Goal: Find specific page/section: Find specific page/section

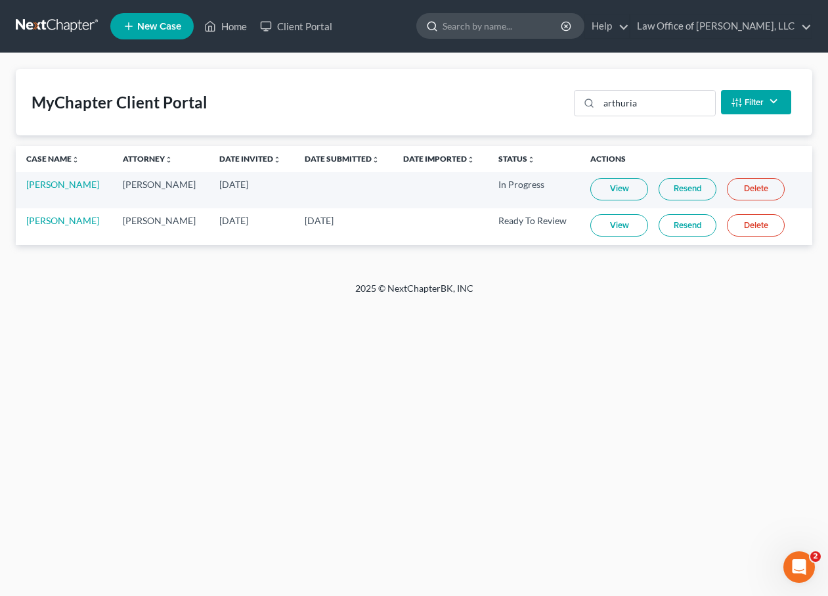
click at [510, 25] on input "search" at bounding box center [503, 26] width 120 height 24
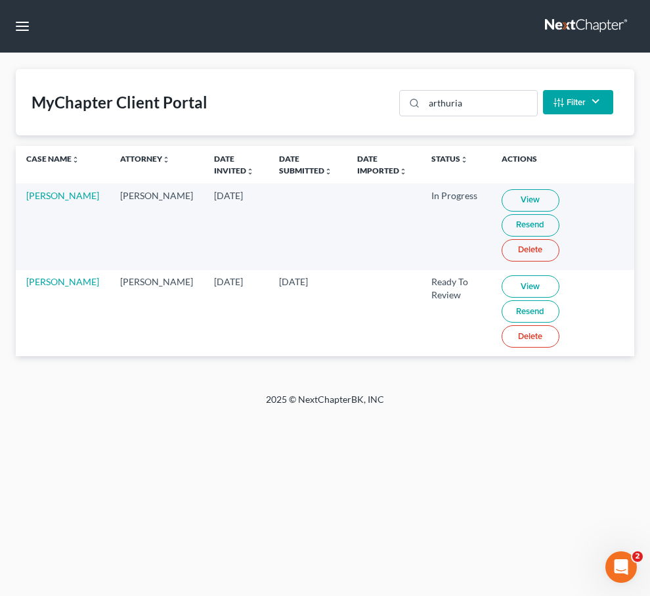
click at [546, 22] on link at bounding box center [587, 26] width 84 height 24
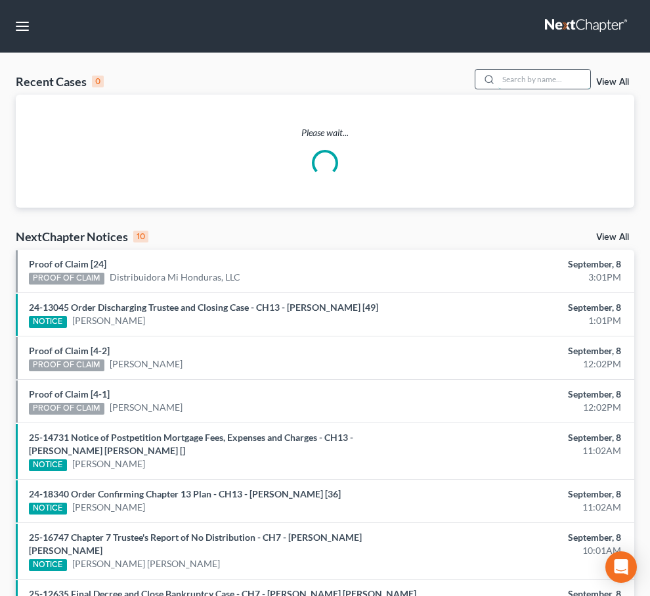
click at [521, 84] on input "search" at bounding box center [545, 79] width 92 height 19
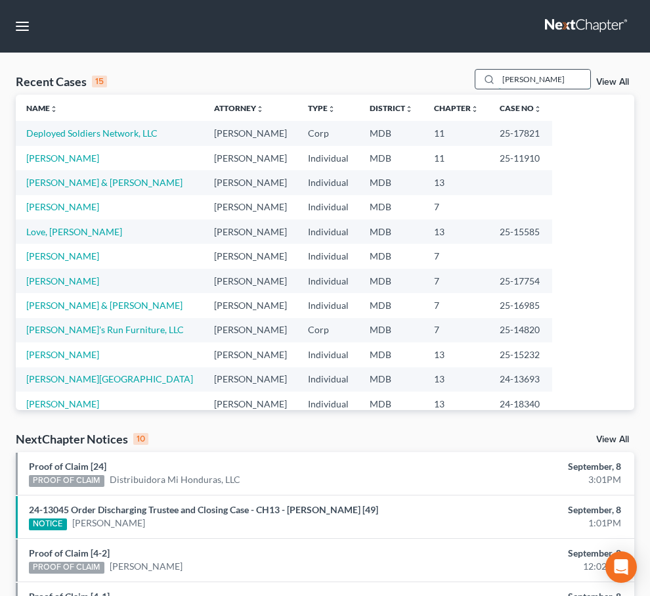
type input "riddick"
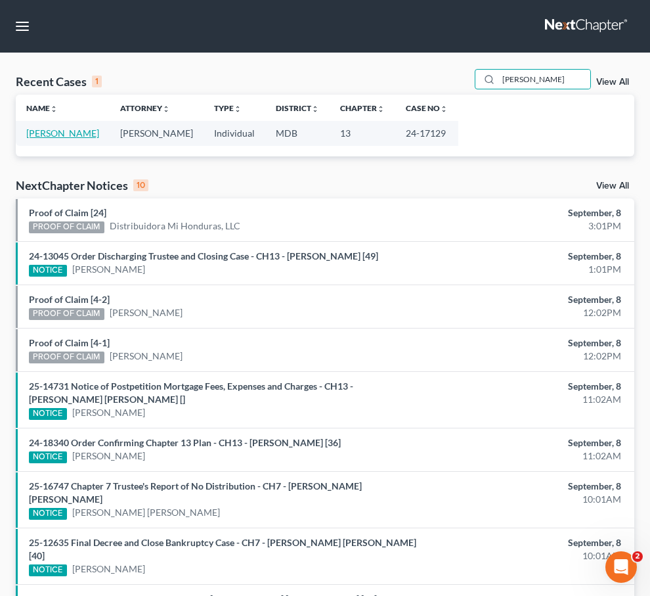
click at [42, 131] on link "Riddick, Cheryl" at bounding box center [62, 132] width 73 height 11
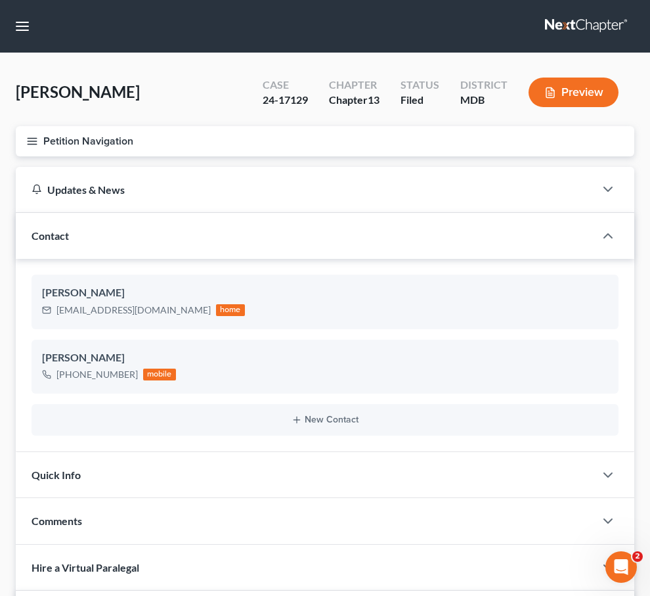
click at [33, 138] on line "button" at bounding box center [32, 138] width 9 height 0
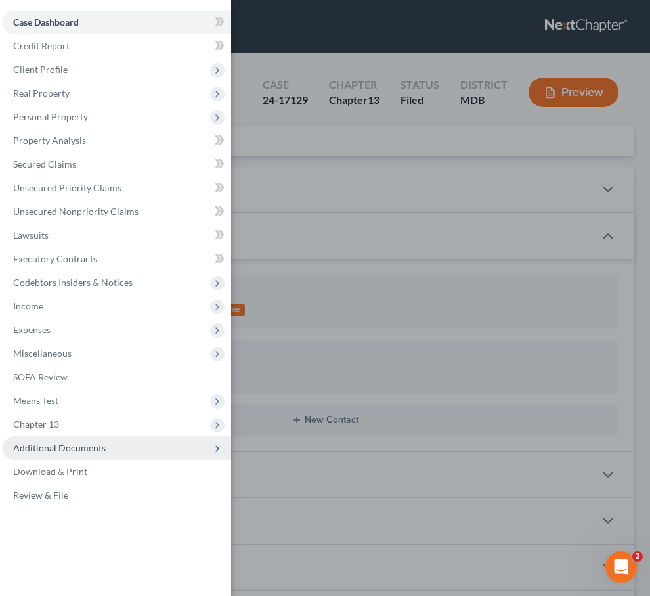
click at [51, 444] on span "Additional Documents" at bounding box center [59, 447] width 93 height 11
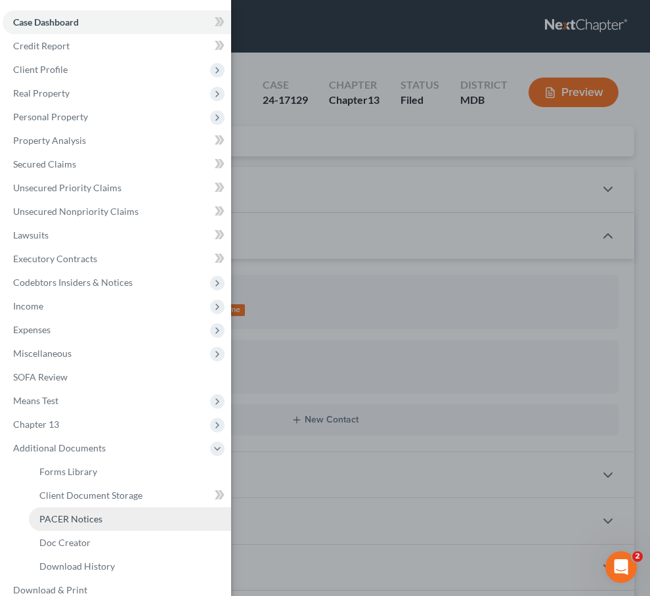
click at [49, 515] on span "PACER Notices" at bounding box center [70, 518] width 63 height 11
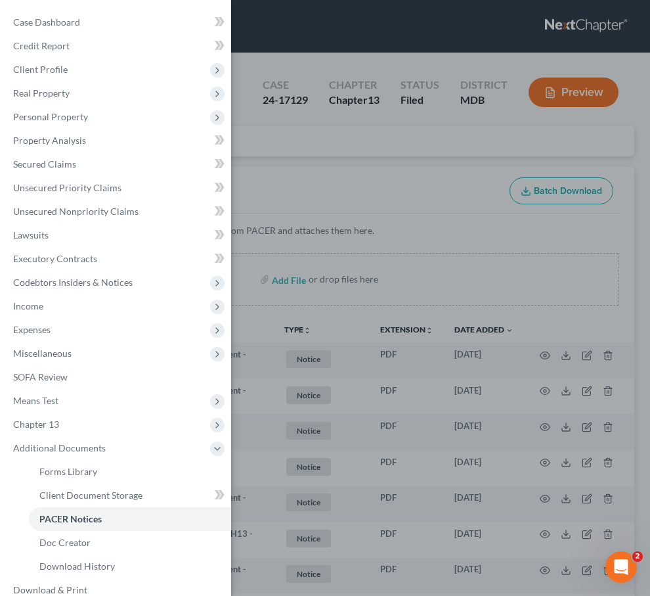
click at [258, 158] on div "Case Dashboard Payments Invoices Payments Payments Credit Report Client Profile" at bounding box center [325, 298] width 650 height 596
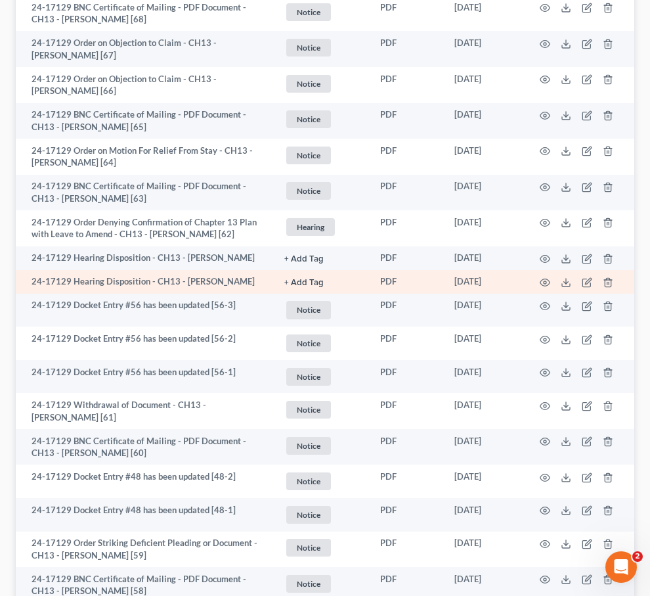
scroll to position [451, 0]
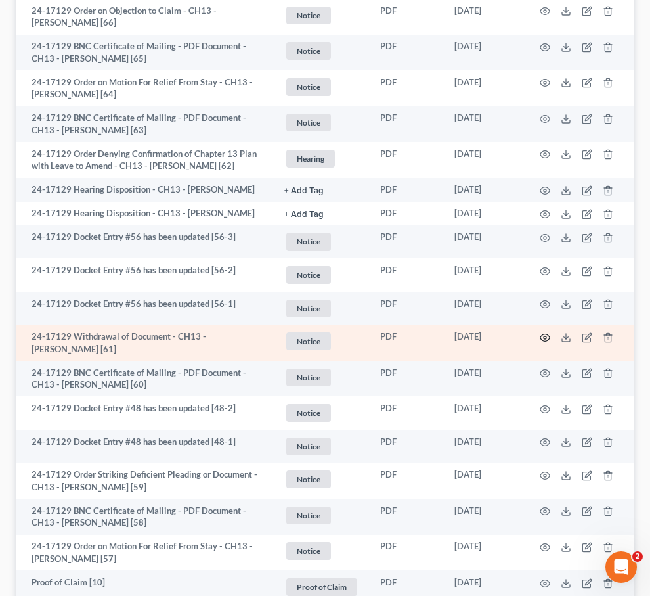
click at [543, 343] on icon "button" at bounding box center [545, 337] width 11 height 11
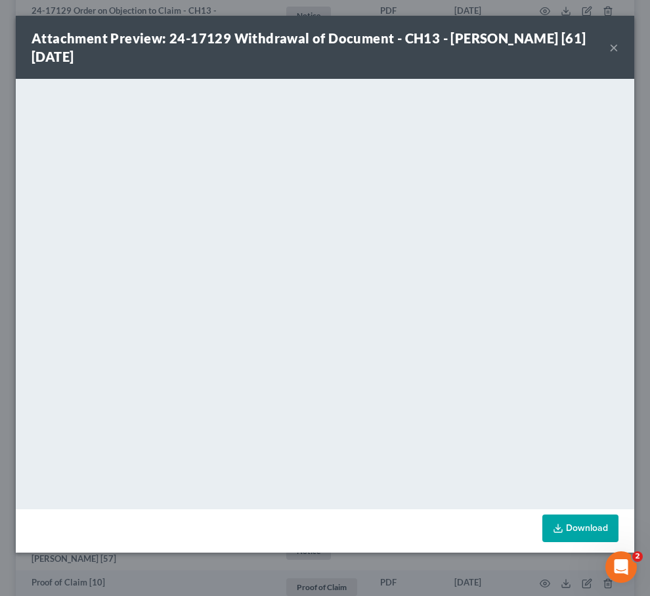
click at [611, 45] on button "×" at bounding box center [614, 47] width 9 height 16
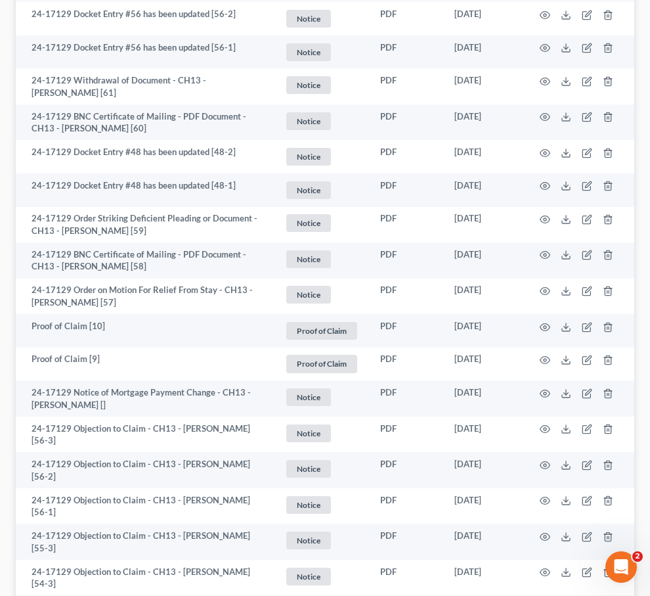
scroll to position [709, 0]
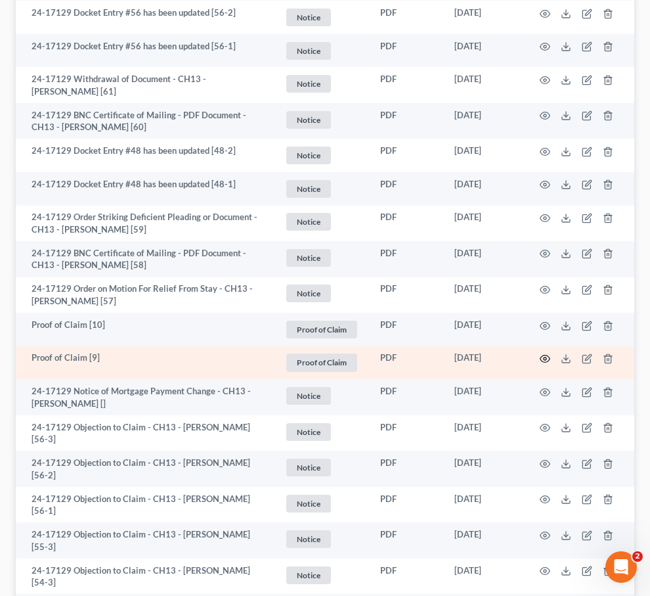
click at [542, 364] on icon "button" at bounding box center [545, 358] width 11 height 11
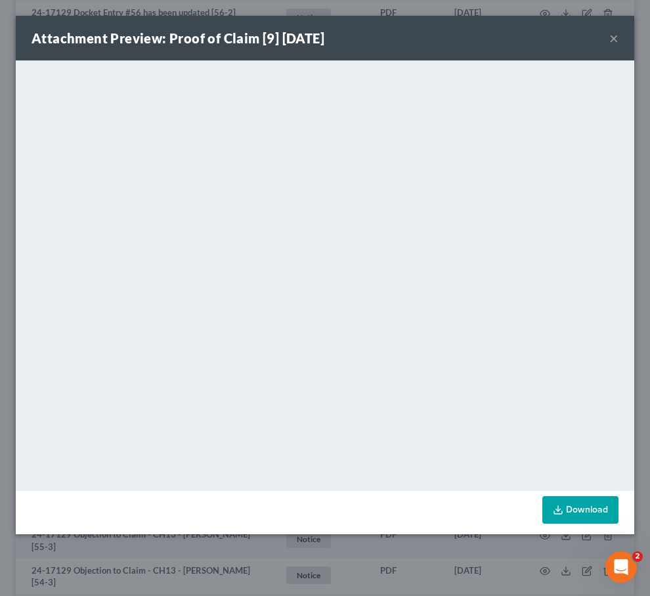
click at [617, 35] on button "×" at bounding box center [614, 38] width 9 height 16
